Goal: Transaction & Acquisition: Purchase product/service

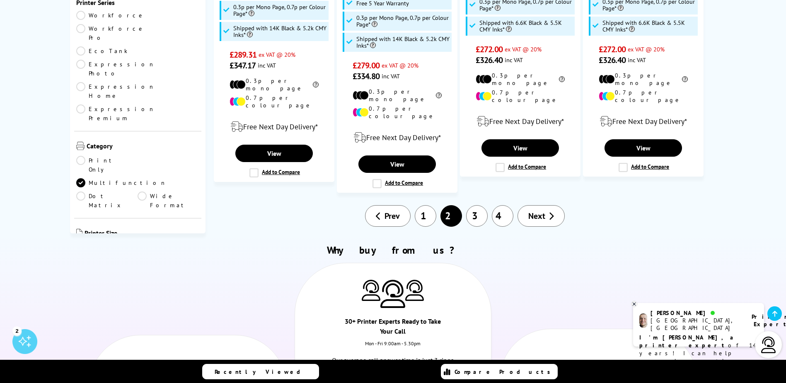
scroll to position [1078, 0]
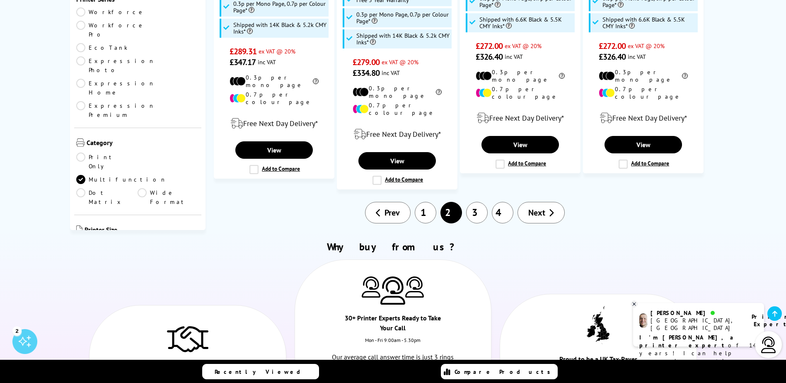
click at [425, 202] on link "1" at bounding box center [426, 213] width 22 height 22
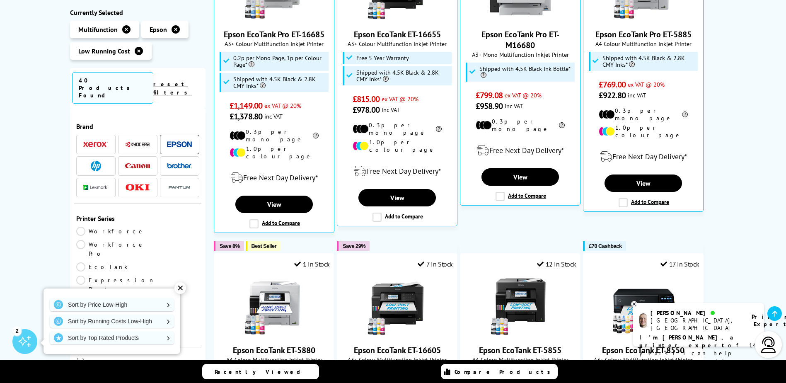
scroll to position [207, 0]
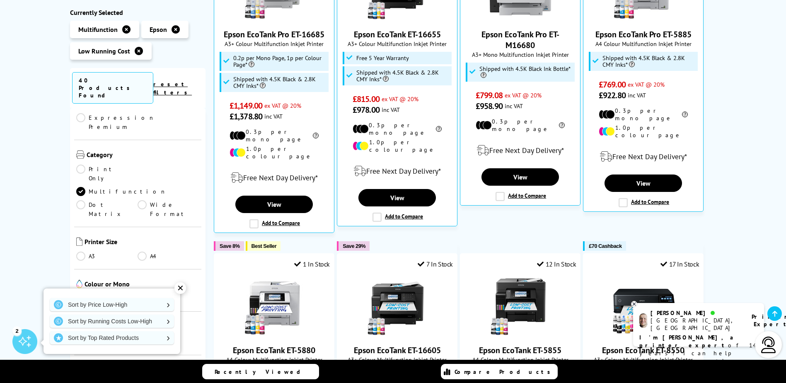
click at [181, 293] on div "✕" at bounding box center [180, 288] width 12 height 12
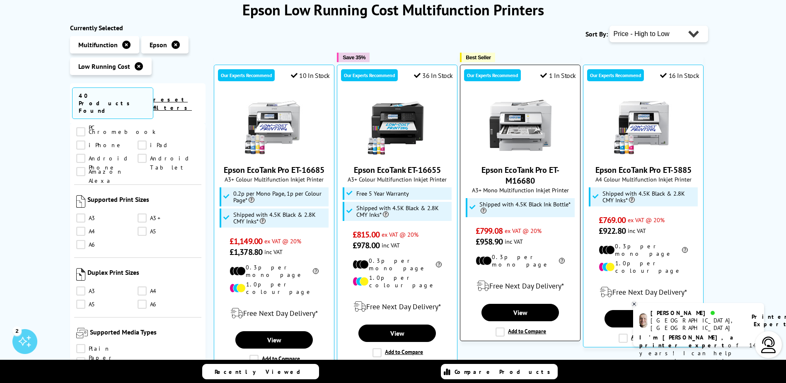
scroll to position [0, 0]
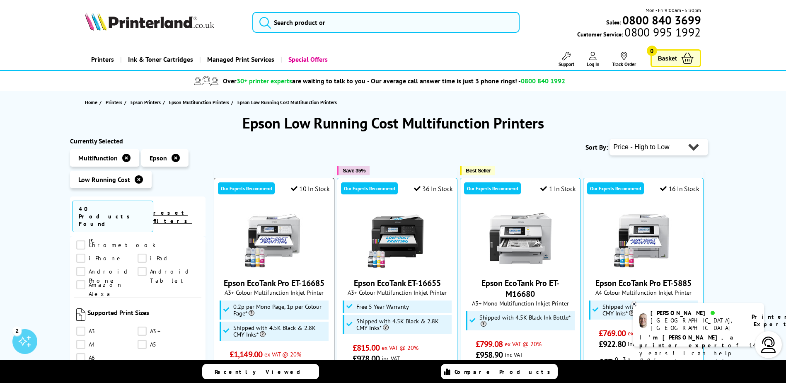
click at [269, 249] on img at bounding box center [274, 238] width 62 height 62
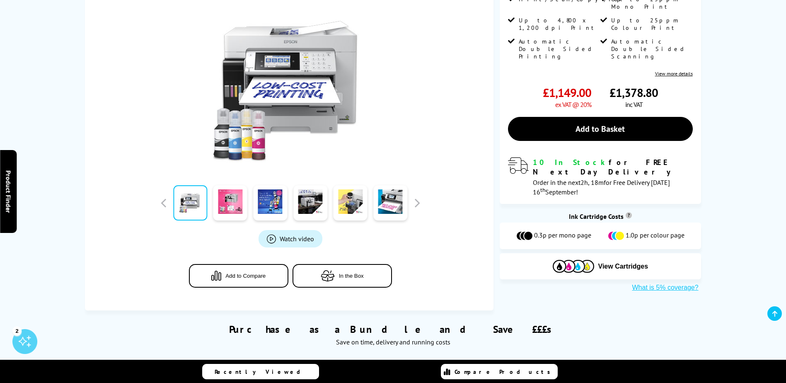
scroll to position [83, 0]
